Goal: Task Accomplishment & Management: Manage account settings

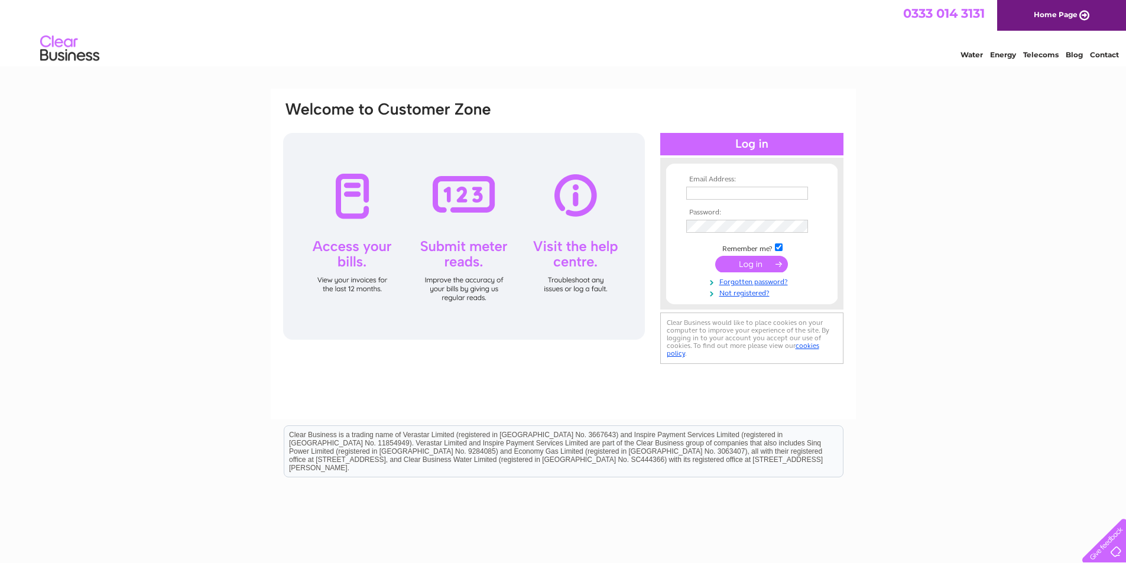
type input "benovens@hotmail.com"
click at [757, 262] on input "submit" at bounding box center [751, 264] width 73 height 17
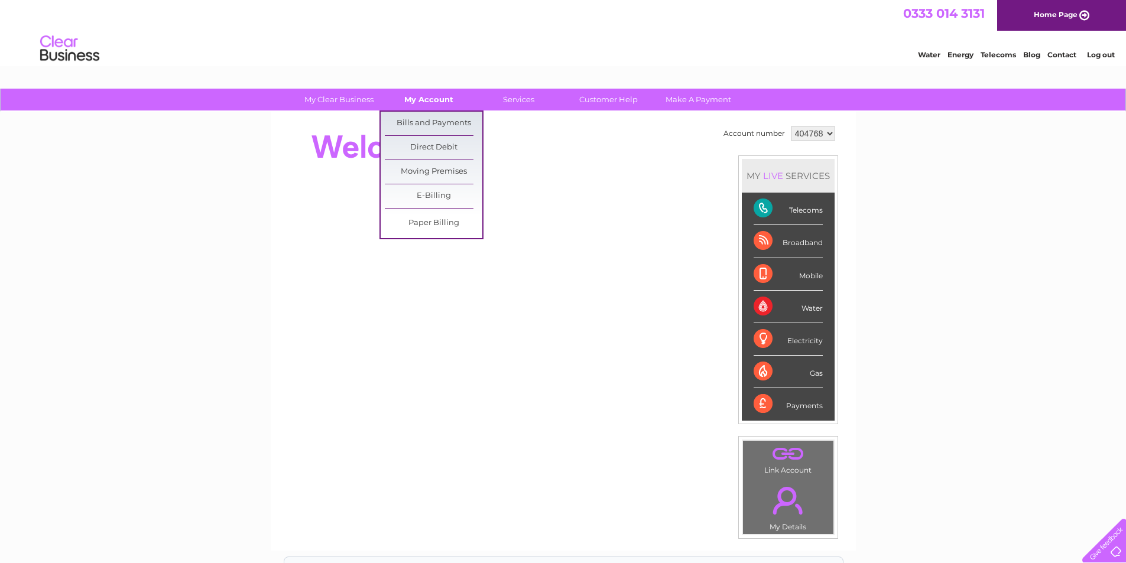
click at [430, 98] on link "My Account" at bounding box center [429, 100] width 98 height 22
click at [431, 118] on link "Bills and Payments" at bounding box center [434, 124] width 98 height 24
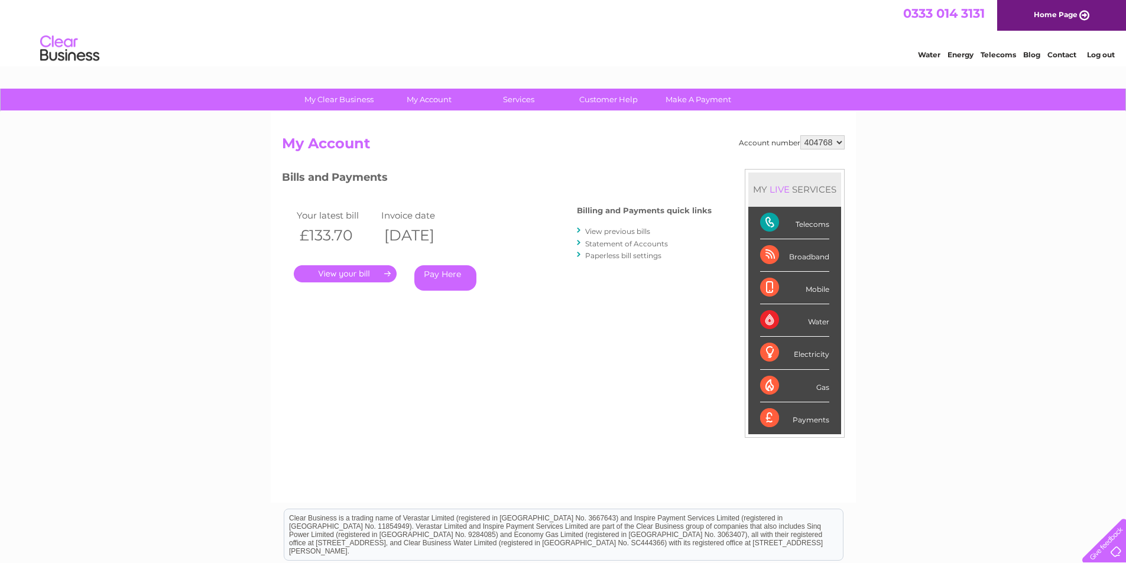
click at [331, 275] on link "." at bounding box center [345, 273] width 103 height 17
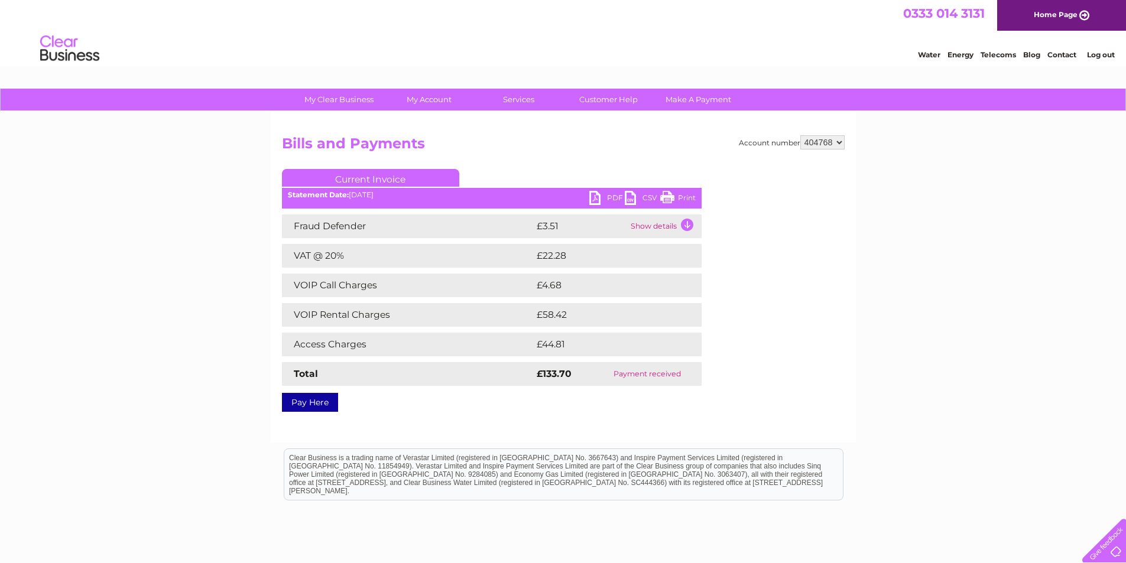
click at [597, 196] on link "PDF" at bounding box center [606, 199] width 35 height 17
